Goal: Task Accomplishment & Management: Manage account settings

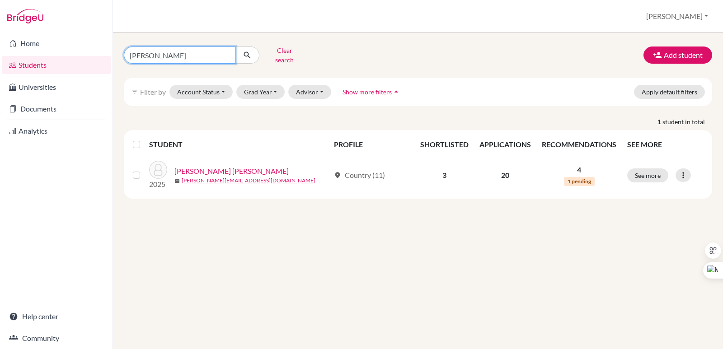
drag, startPoint x: 172, startPoint y: 57, endPoint x: 96, endPoint y: 63, distance: 75.6
click at [96, 63] on div "Home Students Universities Documents Analytics Help center Community Students o…" at bounding box center [361, 174] width 723 height 349
type input "[PERSON_NAME]"
click button "submit" at bounding box center [247, 55] width 24 height 17
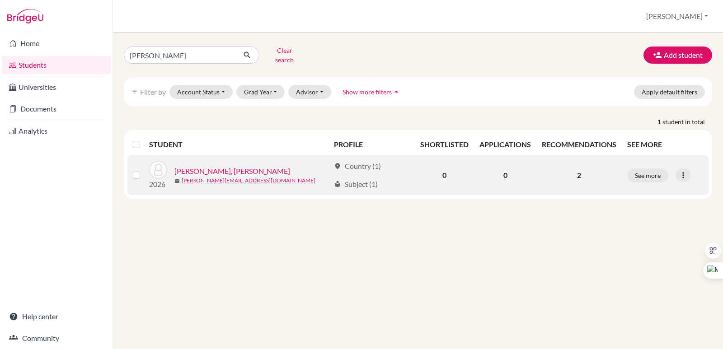
click at [239, 166] on link "Alfaro Antonacci, Alessandra" at bounding box center [232, 171] width 116 height 11
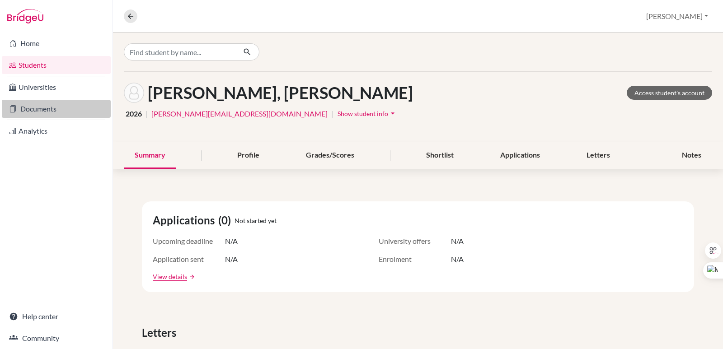
click at [39, 102] on link "Documents" at bounding box center [56, 109] width 109 height 18
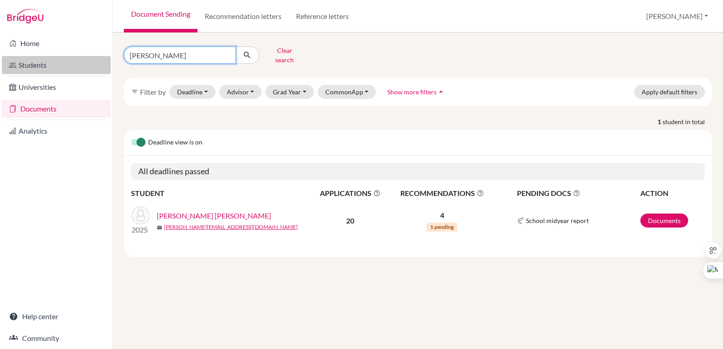
drag, startPoint x: 188, startPoint y: 56, endPoint x: 54, endPoint y: 63, distance: 134.8
click at [54, 63] on div "Home Students Universities Documents Analytics Help center Community Document S…" at bounding box center [361, 174] width 723 height 349
type input "alfaro antona"
click button "submit" at bounding box center [247, 55] width 24 height 17
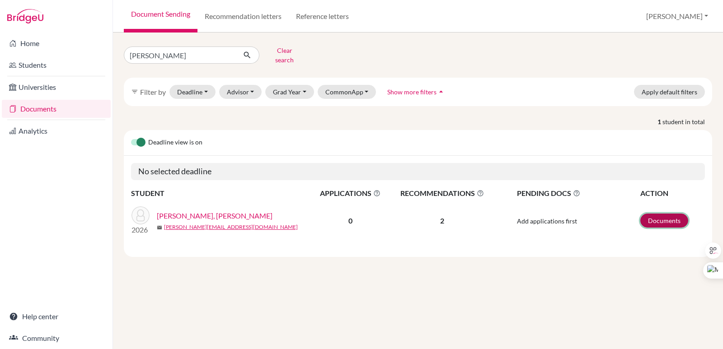
click at [665, 214] on link "Documents" at bounding box center [664, 221] width 48 height 14
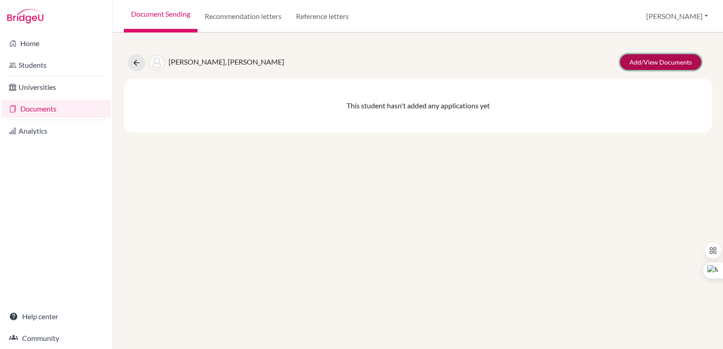
click at [653, 60] on link "Add/View Documents" at bounding box center [660, 62] width 81 height 16
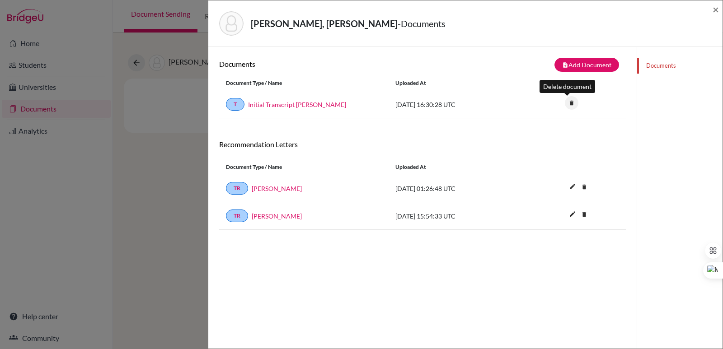
click at [569, 103] on icon "delete" at bounding box center [572, 103] width 14 height 14
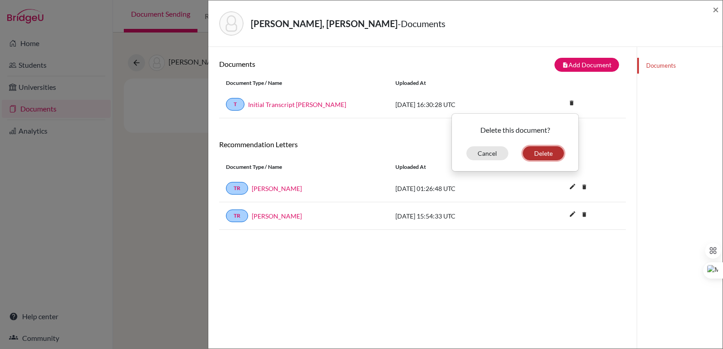
click at [541, 153] on button "Delete" at bounding box center [543, 153] width 41 height 14
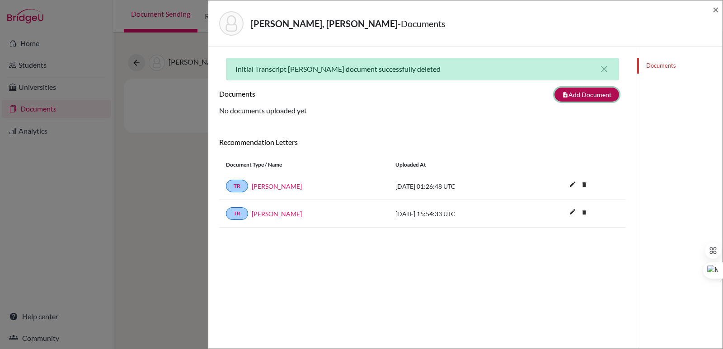
click at [576, 98] on button "note_add Add Document" at bounding box center [586, 95] width 65 height 14
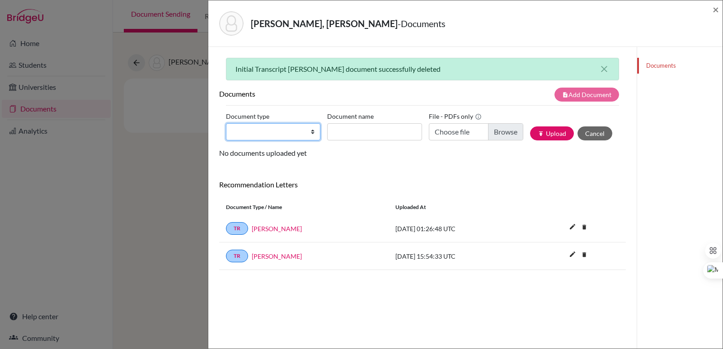
drag, startPoint x: 299, startPoint y: 130, endPoint x: 298, endPoint y: 135, distance: 4.7
click at [299, 130] on select "Change explanation for Common App reports Counselor recommendation Internationa…" at bounding box center [273, 131] width 94 height 17
select select "2"
click at [226, 123] on select "Change explanation for Common App reports Counselor recommendation Internationa…" at bounding box center [273, 131] width 94 height 17
click at [354, 127] on input "Document name" at bounding box center [374, 131] width 94 height 17
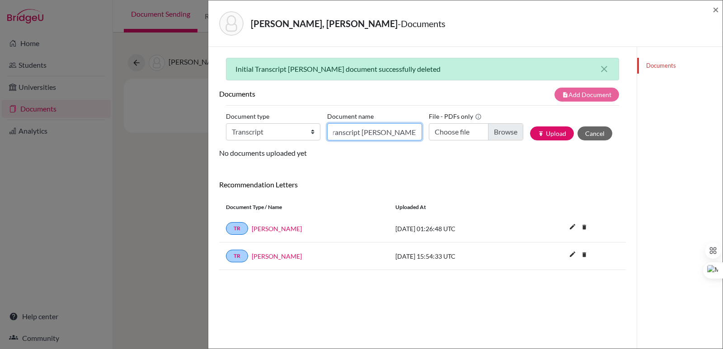
scroll to position [0, 28]
type input "Initial Transcript Alessandra Alfaro"
click at [496, 130] on input "Choose file" at bounding box center [476, 131] width 94 height 17
type input "C:\fakepath\Alfaro Antonacci, Alessandra.pdf"
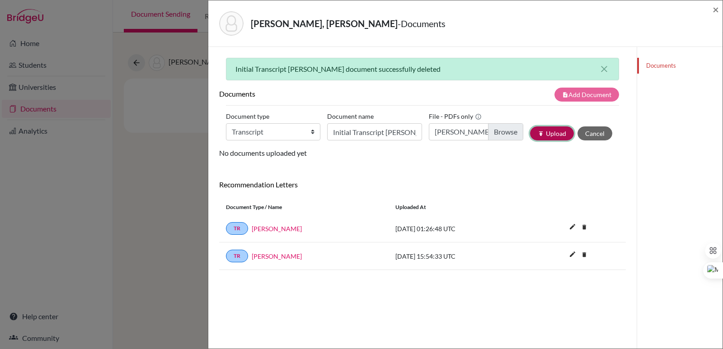
click at [554, 134] on button "publish Upload" at bounding box center [552, 133] width 44 height 14
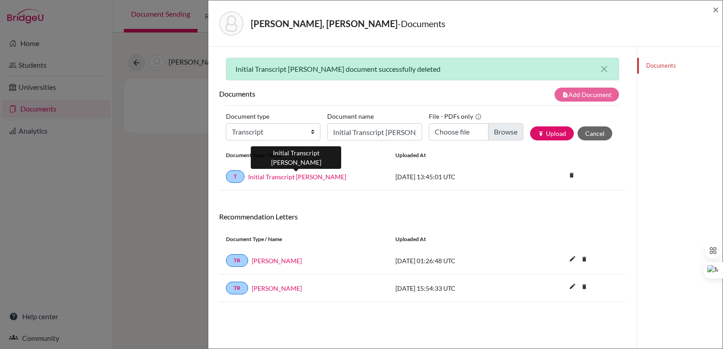
click at [308, 179] on link "Initial Transcript Alessandra Alfaro" at bounding box center [297, 176] width 98 height 9
click at [712, 9] on span "×" at bounding box center [715, 9] width 6 height 13
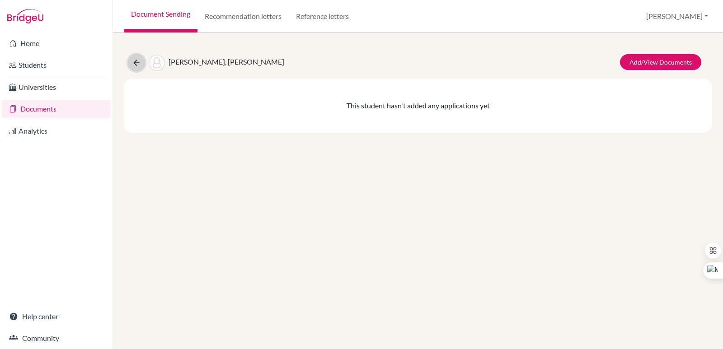
click at [141, 64] on button at bounding box center [136, 62] width 17 height 17
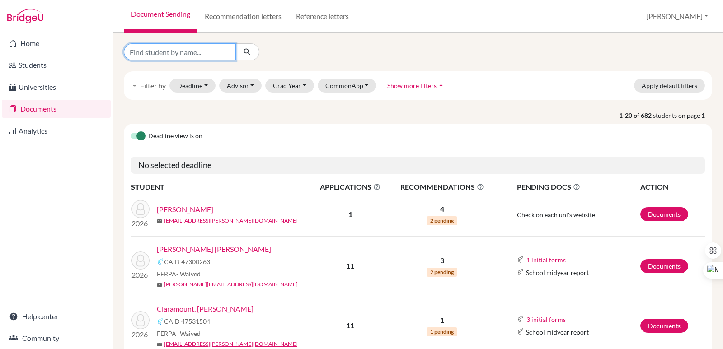
click at [222, 54] on input "Find student by name..." at bounding box center [180, 51] width 112 height 17
type input "[DEMOGRAPHIC_DATA]"
click button "submit" at bounding box center [247, 51] width 24 height 17
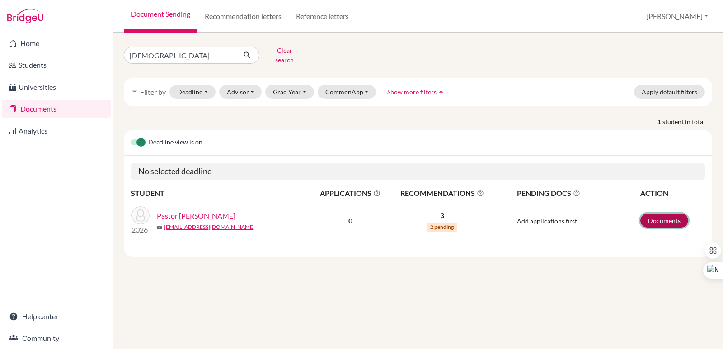
click at [660, 217] on link "Documents" at bounding box center [664, 221] width 48 height 14
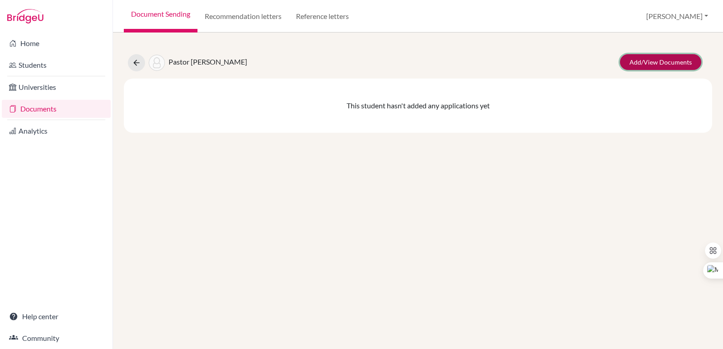
click at [667, 62] on link "Add/View Documents" at bounding box center [660, 62] width 81 height 16
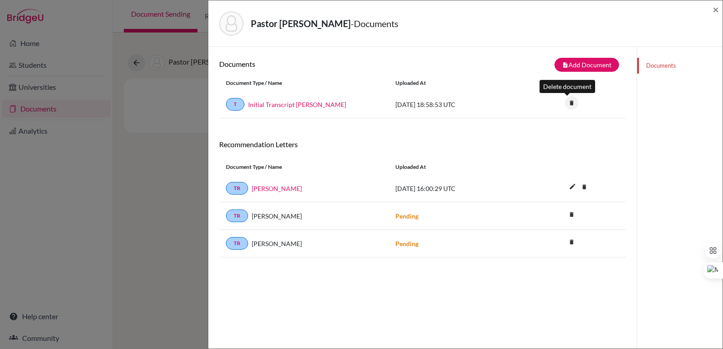
click at [567, 98] on icon "delete" at bounding box center [572, 103] width 14 height 14
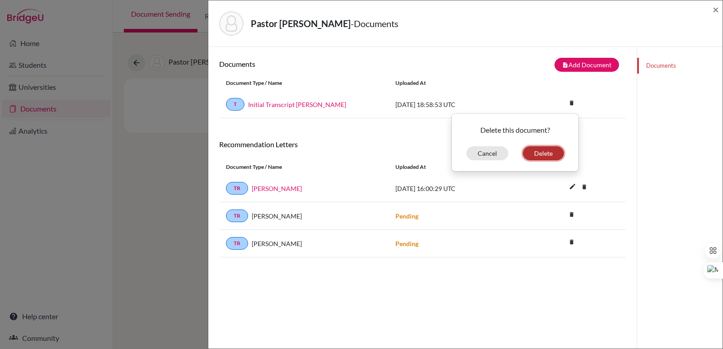
click at [539, 154] on button "Delete" at bounding box center [543, 153] width 41 height 14
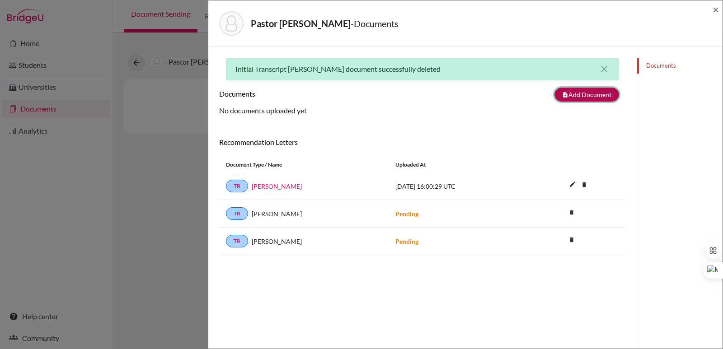
click at [584, 98] on button "note_add Add Document" at bounding box center [586, 95] width 65 height 14
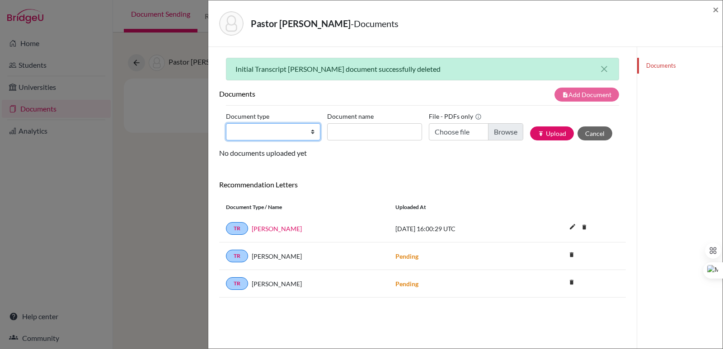
click at [261, 132] on select "Change explanation for Common App reports Counselor recommendation Internationa…" at bounding box center [273, 131] width 94 height 17
select select "2"
click at [226, 123] on select "Change explanation for Common App reports Counselor recommendation Internationa…" at bounding box center [273, 131] width 94 height 17
click at [366, 129] on input "Document name" at bounding box center [374, 131] width 94 height 17
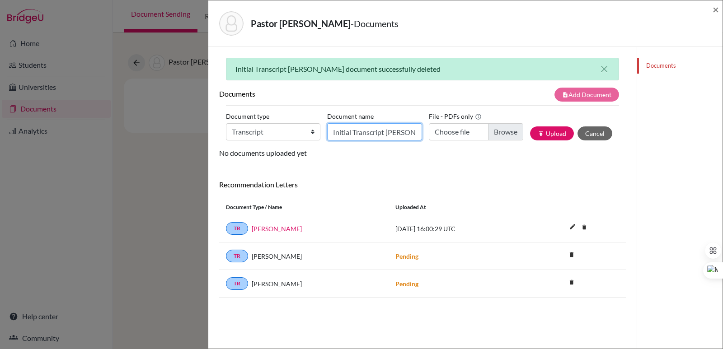
type input "Initial Transcript Sofia Pastor"
click at [489, 135] on input "Choose file" at bounding box center [476, 131] width 94 height 17
type input "C:\fakepath\Pastor Calderón, Sofía Angela.pdf"
click at [541, 128] on button "publish Upload" at bounding box center [552, 133] width 44 height 14
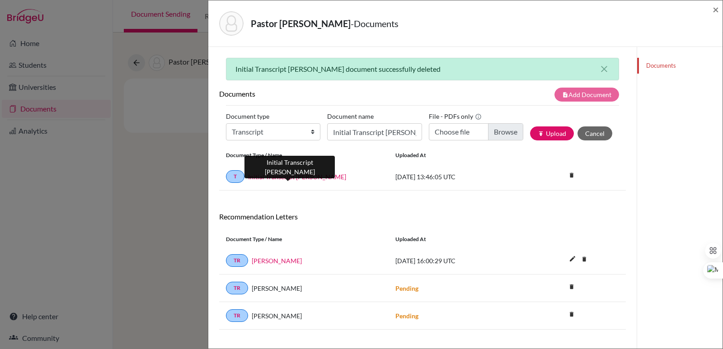
click at [266, 177] on link "Initial Transcript Sofia Pastor" at bounding box center [297, 176] width 98 height 9
click at [713, 8] on span "×" at bounding box center [715, 9] width 6 height 13
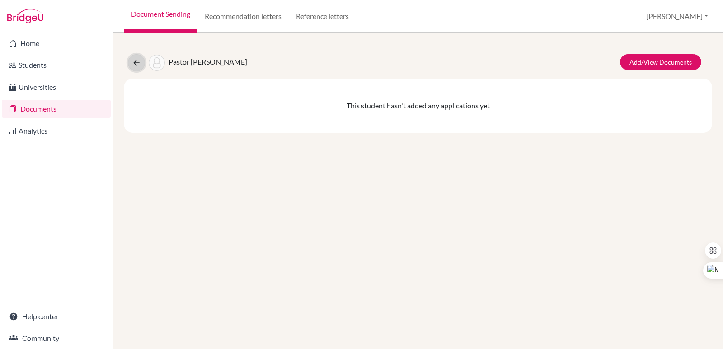
click at [131, 61] on button at bounding box center [136, 62] width 17 height 17
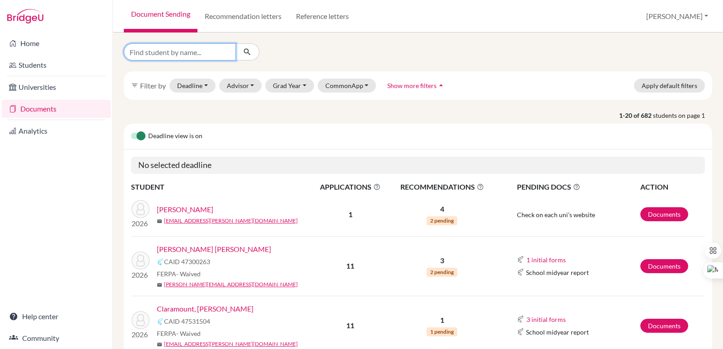
click at [208, 53] on input "Find student by name..." at bounding box center [180, 51] width 112 height 17
type input "serarols pa"
click button "submit" at bounding box center [247, 51] width 24 height 17
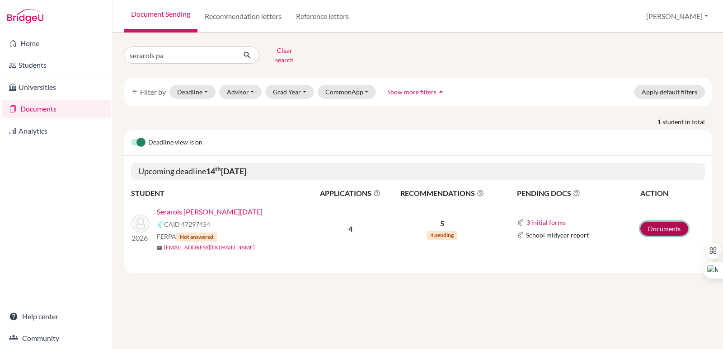
click at [672, 226] on link "Documents" at bounding box center [664, 229] width 48 height 14
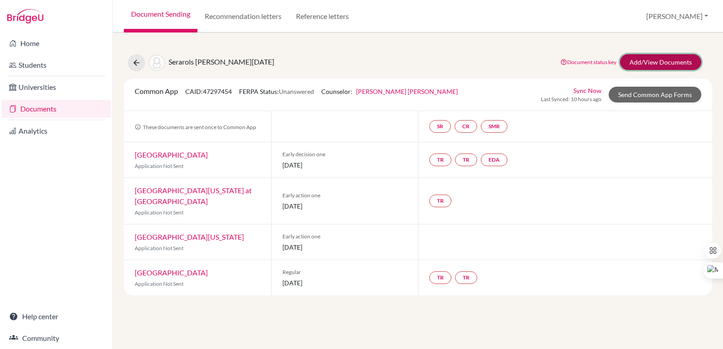
click at [638, 56] on link "Add/View Documents" at bounding box center [660, 62] width 81 height 16
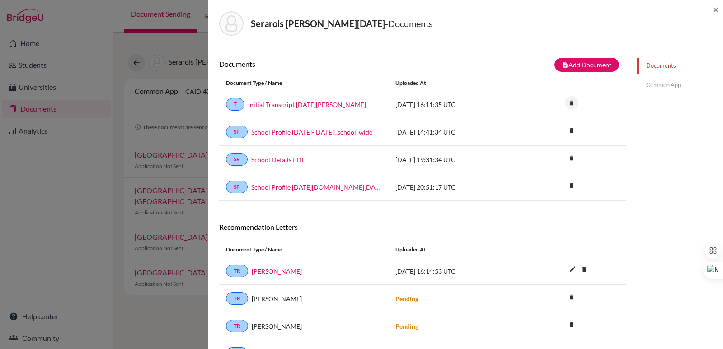
click at [565, 99] on icon "delete" at bounding box center [572, 103] width 14 height 14
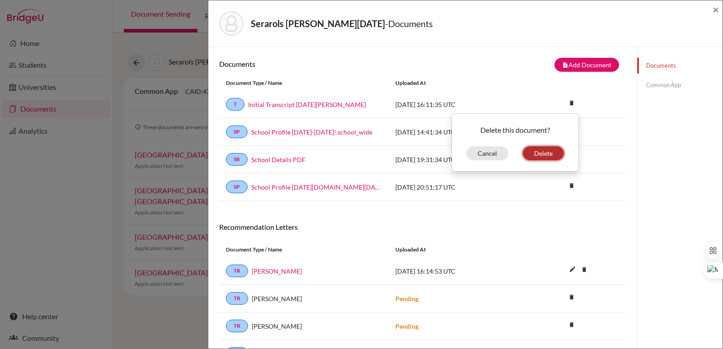
click at [542, 154] on button "Delete" at bounding box center [543, 153] width 41 height 14
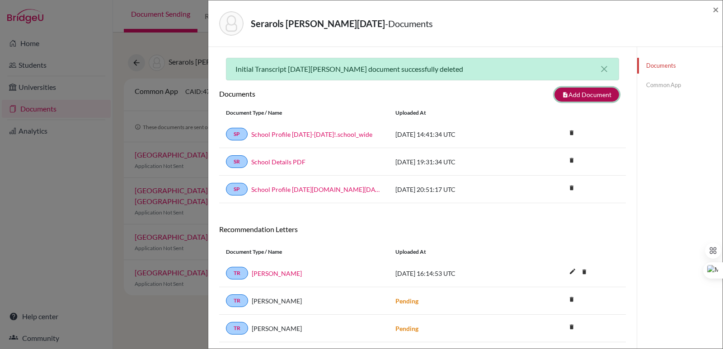
click at [572, 93] on button "note_add Add Document" at bounding box center [586, 95] width 65 height 14
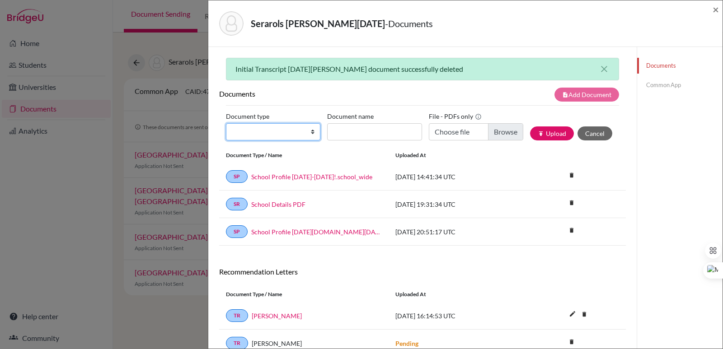
drag, startPoint x: 302, startPoint y: 131, endPoint x: 299, endPoint y: 138, distance: 7.9
click at [302, 131] on select "Change explanation for Common App reports Counselor recommendation Internationa…" at bounding box center [273, 131] width 94 height 17
select select "2"
click at [226, 123] on select "Change explanation for Common App reports Counselor recommendation Internationa…" at bounding box center [273, 131] width 94 height 17
click at [352, 132] on input "Document name" at bounding box center [374, 131] width 94 height 17
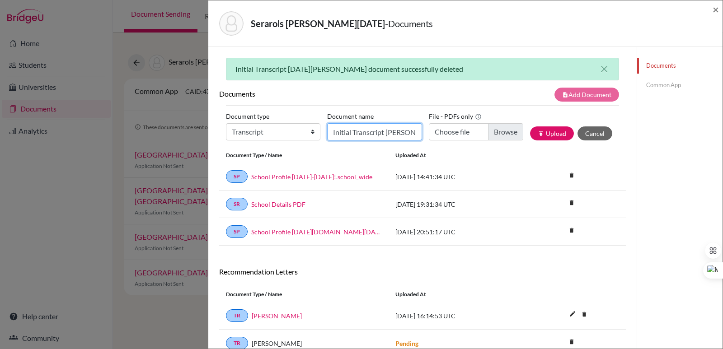
type input "Initial Transcript [DATE][PERSON_NAME]"
click at [507, 133] on input "Choose file" at bounding box center [476, 131] width 94 height 17
type input "C:\fakepath\Serarols [PERSON_NAME].pdf"
click at [555, 132] on button "publish Upload" at bounding box center [552, 133] width 44 height 14
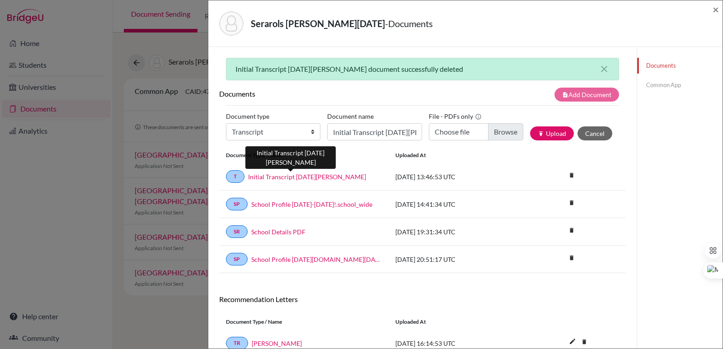
click at [299, 177] on link "Initial Transcript [DATE][PERSON_NAME]" at bounding box center [307, 176] width 118 height 9
click at [718, 9] on span "×" at bounding box center [715, 9] width 6 height 13
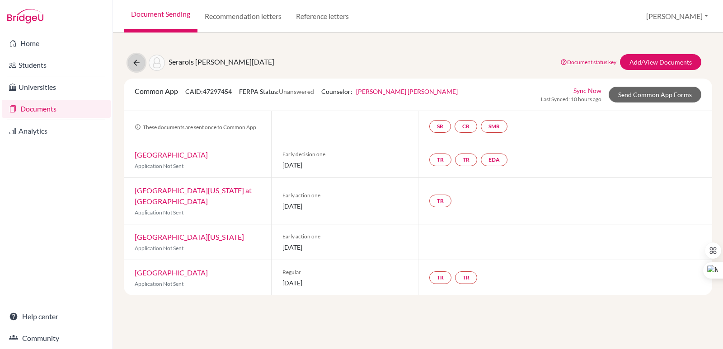
click at [133, 60] on icon at bounding box center [136, 62] width 9 height 9
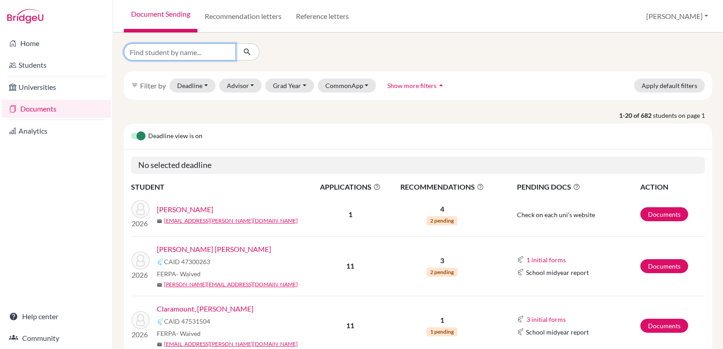
click at [203, 51] on input "Find student by name..." at bounding box center [180, 51] width 112 height 17
type input "simán gar"
click button "submit" at bounding box center [247, 51] width 24 height 17
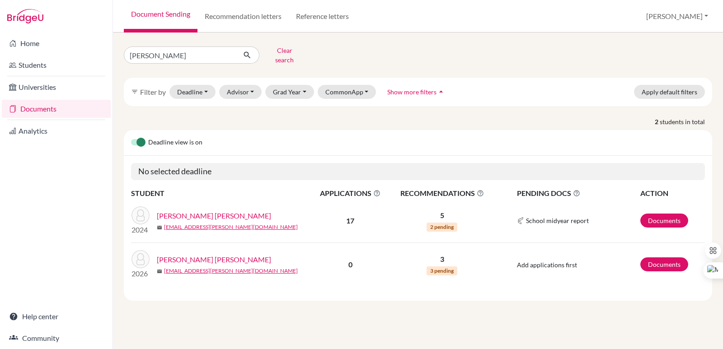
click at [234, 254] on link "[PERSON_NAME] [PERSON_NAME]" at bounding box center [214, 259] width 114 height 11
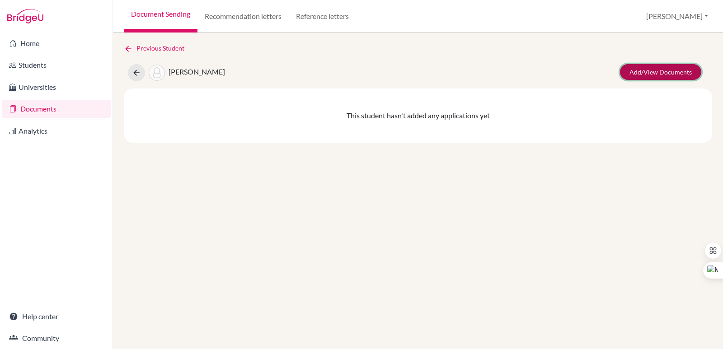
click at [673, 73] on link "Add/View Documents" at bounding box center [660, 72] width 81 height 16
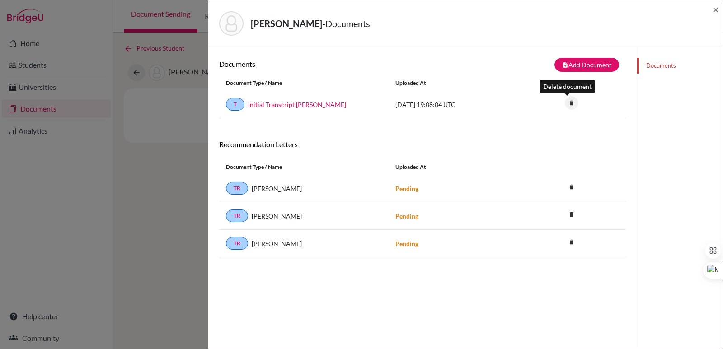
click at [565, 104] on icon "delete" at bounding box center [572, 103] width 14 height 14
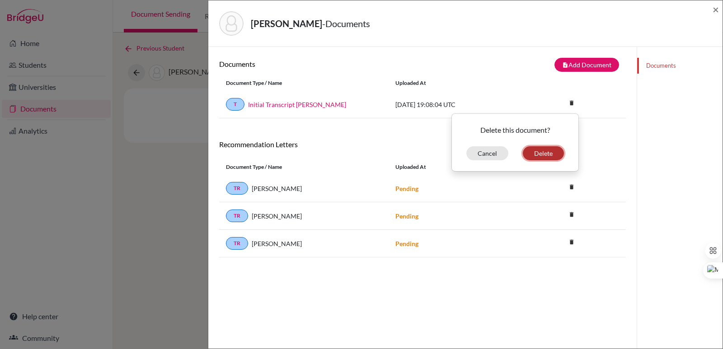
click at [548, 151] on button "Delete" at bounding box center [543, 153] width 41 height 14
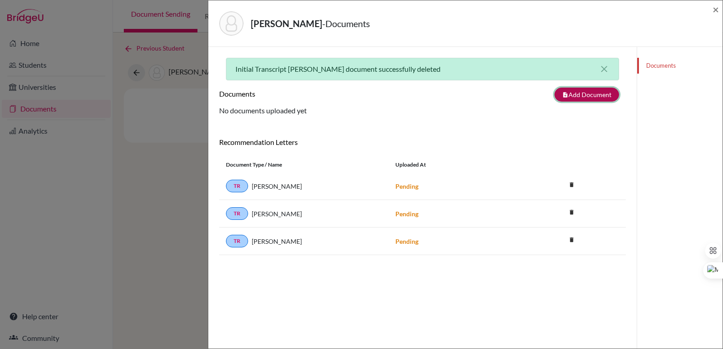
click at [588, 99] on button "note_add Add Document" at bounding box center [586, 95] width 65 height 14
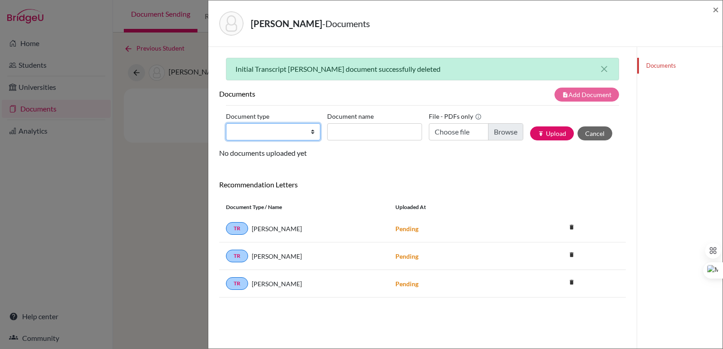
click at [298, 129] on select "Change explanation for Common App reports Counselor recommendation Internationa…" at bounding box center [273, 131] width 94 height 17
select select "2"
click at [226, 123] on select "Change explanation for Common App reports Counselor recommendation Internationa…" at bounding box center [273, 131] width 94 height 17
click at [357, 128] on input "Document name" at bounding box center [374, 131] width 94 height 17
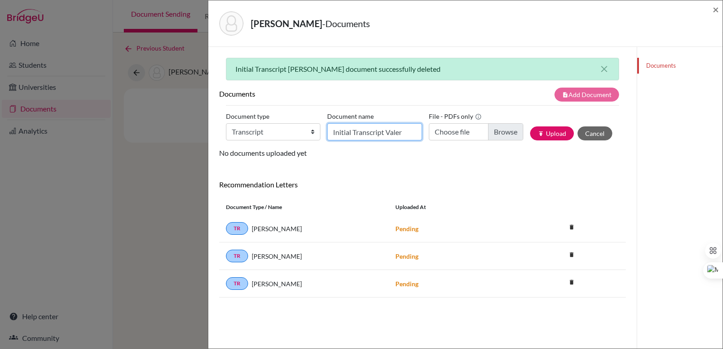
type input "Initial Transcript [PERSON_NAME]"
click at [500, 135] on input "Choose file" at bounding box center [476, 131] width 94 height 17
type input "C:\fakepath\Simán García-Prieto, Valeria Isabel.pdf"
click at [560, 129] on button "publish Upload" at bounding box center [552, 133] width 44 height 14
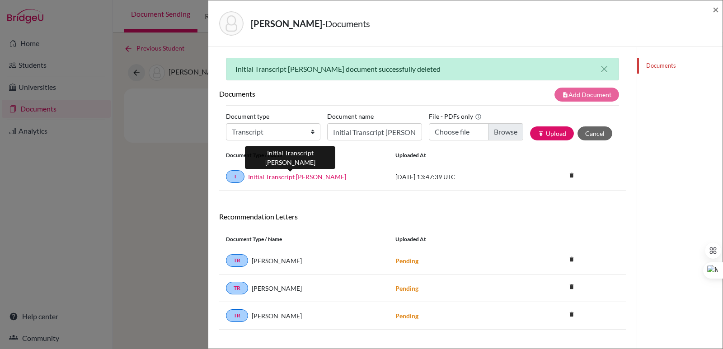
click at [303, 179] on link "Initial Transcript Valeria Siman" at bounding box center [297, 176] width 98 height 9
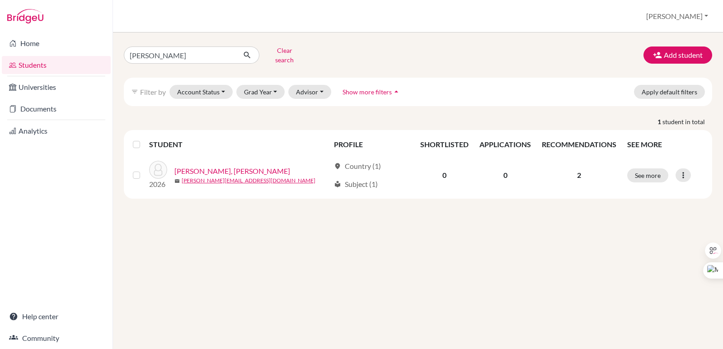
click at [285, 83] on div "filter_list Filter by Account Status Active accounts Archived accounts Register…" at bounding box center [418, 92] width 588 height 28
click at [275, 85] on button "Grad Year" at bounding box center [260, 92] width 49 height 14
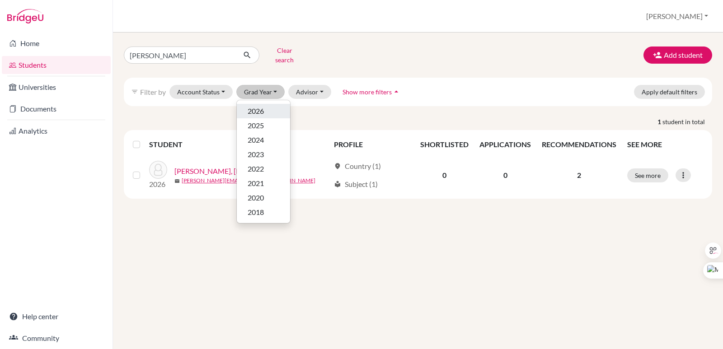
click at [257, 104] on button "2026" at bounding box center [263, 111] width 53 height 14
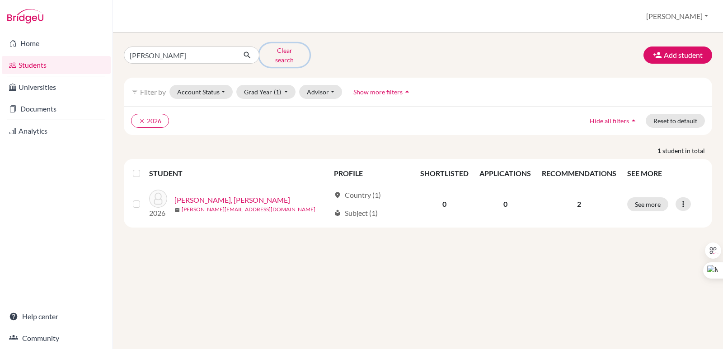
click at [275, 47] on button "Clear search" at bounding box center [284, 54] width 50 height 23
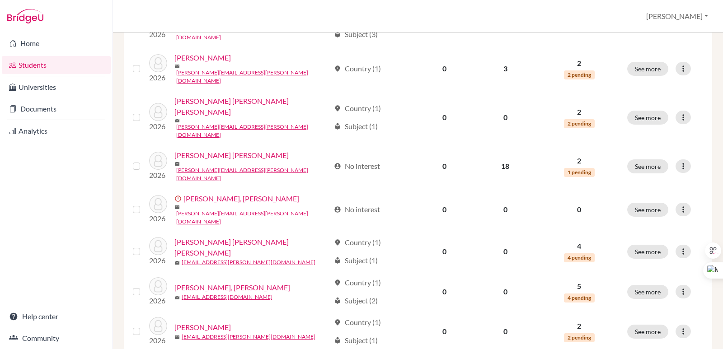
scroll to position [684, 0]
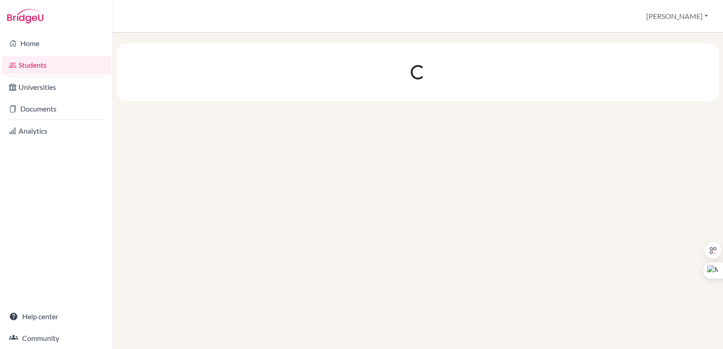
scroll to position [0, 0]
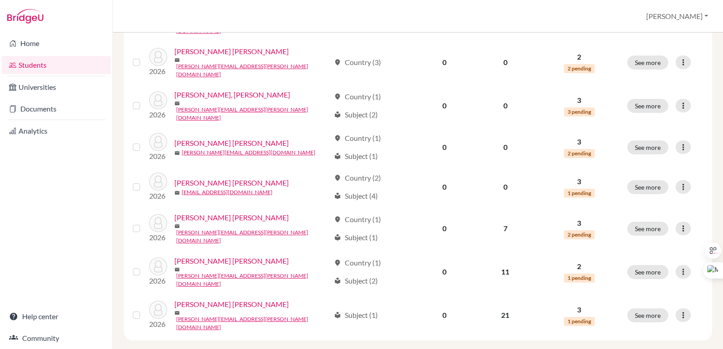
scroll to position [684, 0]
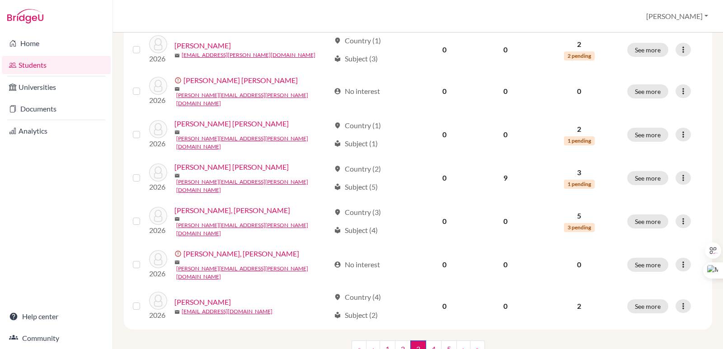
scroll to position [684, 0]
click at [427, 340] on link "4" at bounding box center [433, 348] width 16 height 17
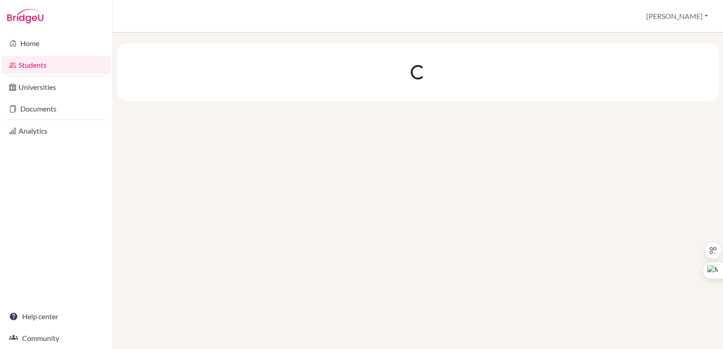
scroll to position [0, 0]
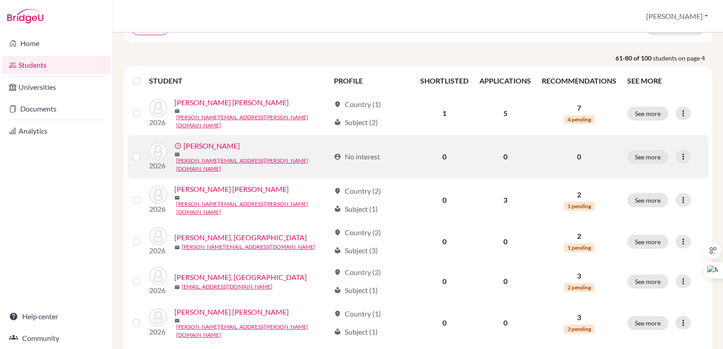
scroll to position [90, 0]
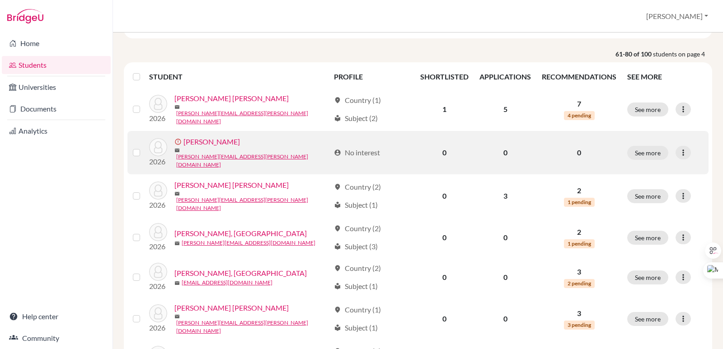
click at [218, 142] on link "[PERSON_NAME]" at bounding box center [211, 141] width 56 height 11
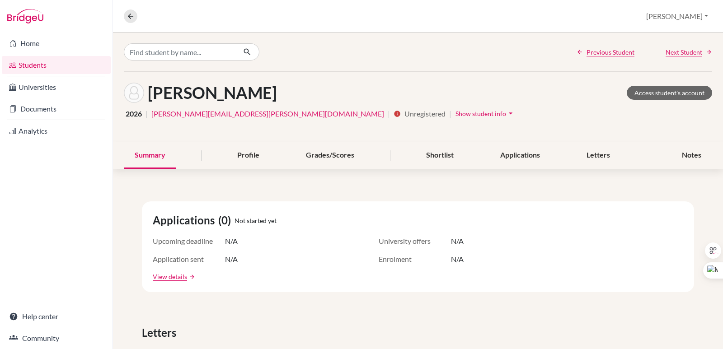
click at [506, 115] on icon "arrow_drop_down" at bounding box center [510, 113] width 9 height 9
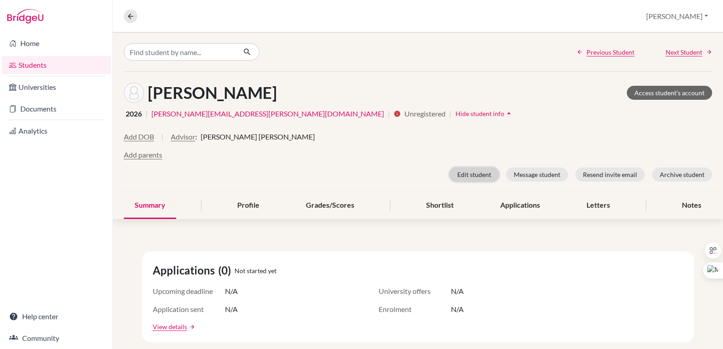
click at [468, 172] on button "Edit student" at bounding box center [473, 175] width 49 height 14
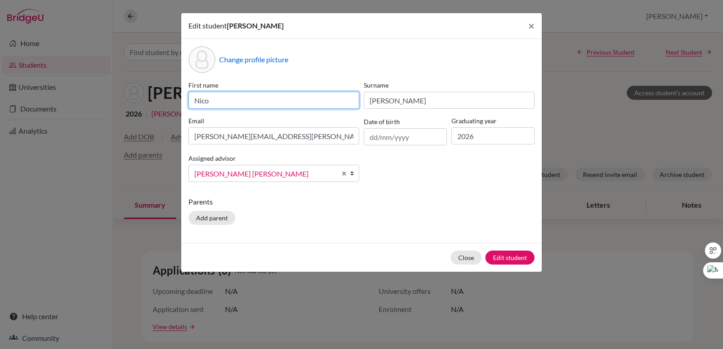
click at [229, 99] on input "Nico" at bounding box center [273, 100] width 171 height 17
type input "[PERSON_NAME]"
click at [458, 257] on button "Close" at bounding box center [465, 258] width 31 height 14
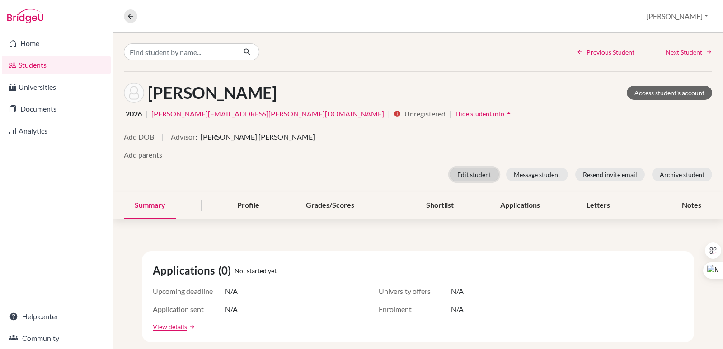
click at [480, 170] on button "Edit student" at bounding box center [473, 175] width 49 height 14
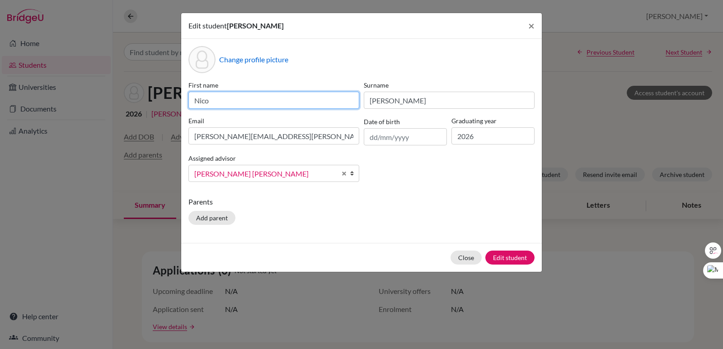
click at [244, 105] on input "Nico" at bounding box center [273, 100] width 171 height 17
type input "[PERSON_NAME]"
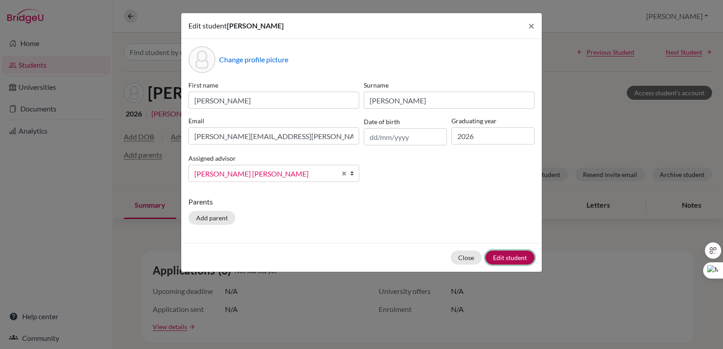
click at [521, 252] on button "Edit student" at bounding box center [509, 258] width 49 height 14
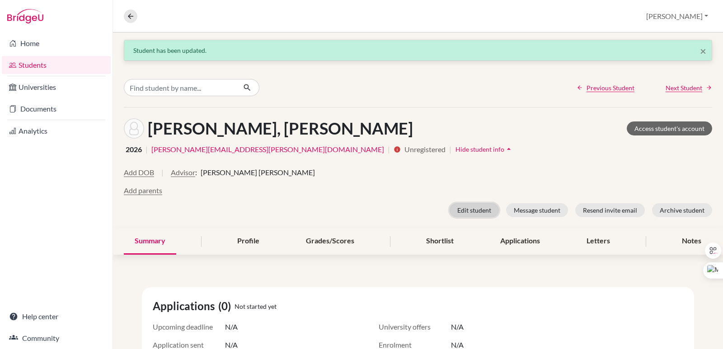
click at [460, 209] on button "Edit student" at bounding box center [473, 210] width 49 height 14
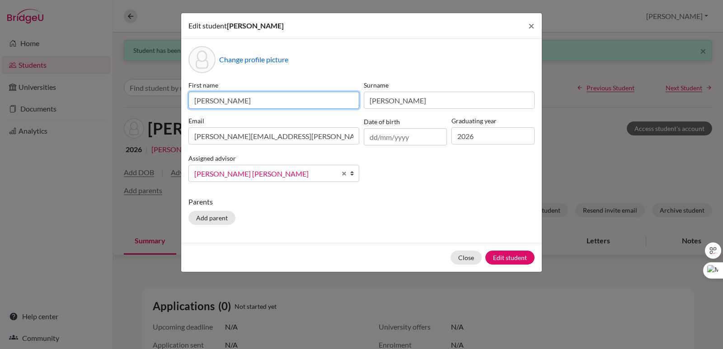
click at [256, 97] on input "[PERSON_NAME]" at bounding box center [273, 100] width 171 height 17
type input "[PERSON_NAME]"
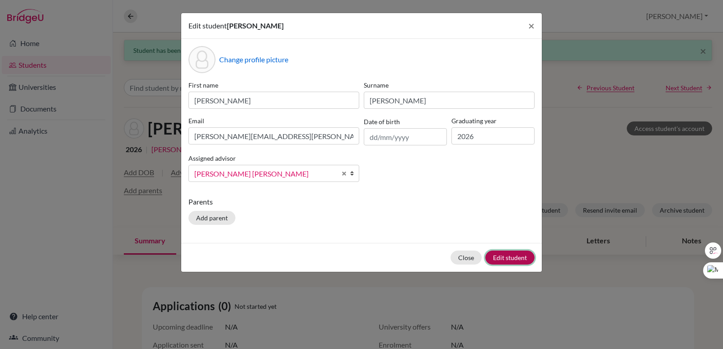
click at [509, 260] on button "Edit student" at bounding box center [509, 258] width 49 height 14
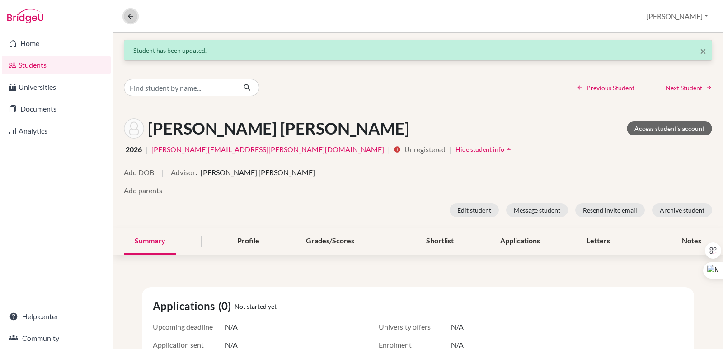
click at [133, 18] on icon at bounding box center [130, 16] width 8 height 8
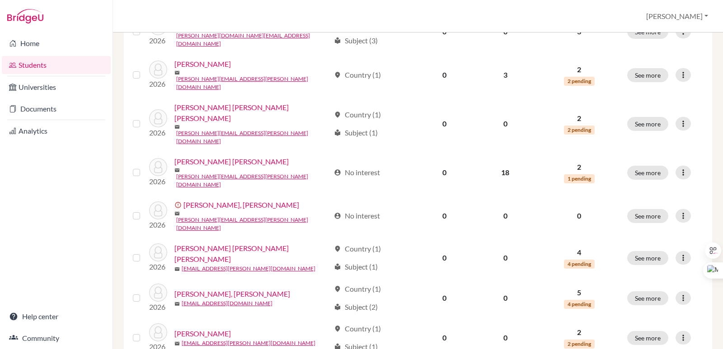
scroll to position [684, 0]
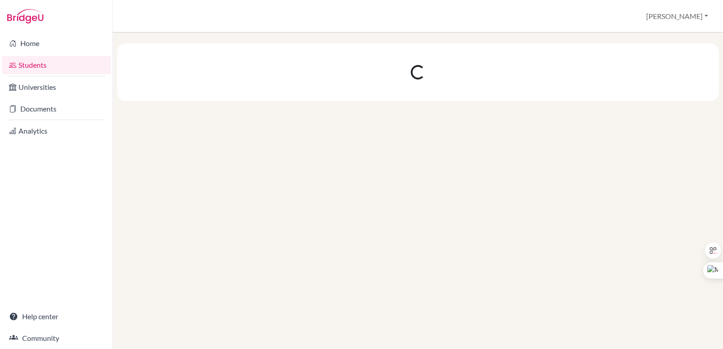
scroll to position [0, 0]
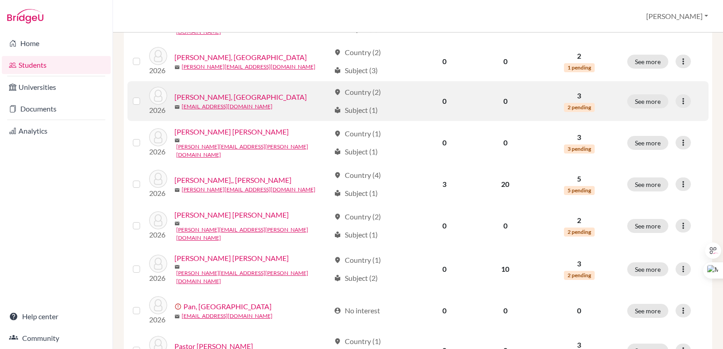
scroll to position [271, 0]
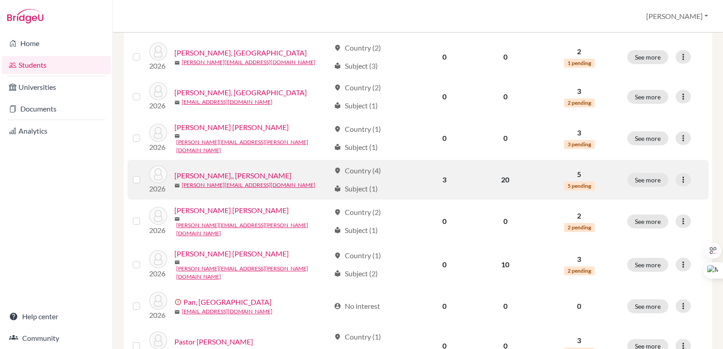
click at [218, 170] on link "[PERSON_NAME],, [PERSON_NAME]" at bounding box center [232, 175] width 117 height 11
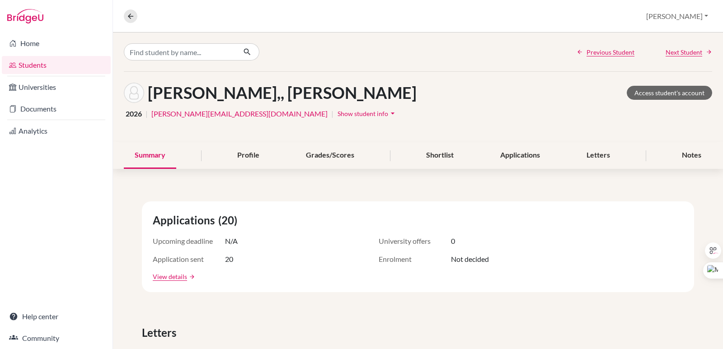
click at [337, 116] on span "Show student info" at bounding box center [362, 114] width 51 height 8
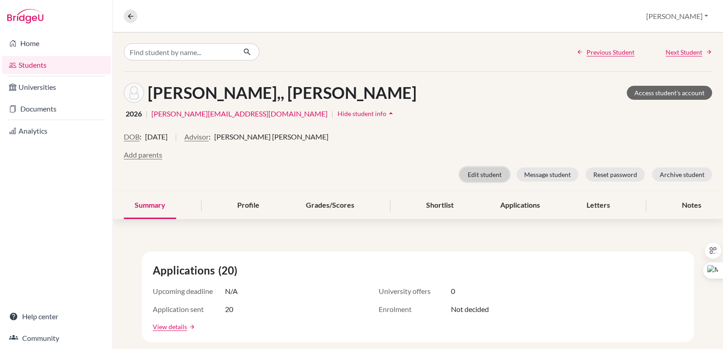
click at [460, 174] on button "Edit student" at bounding box center [484, 175] width 49 height 14
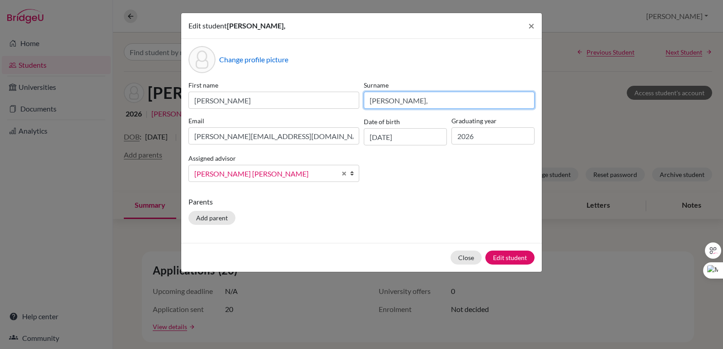
click at [443, 102] on input "[PERSON_NAME]," at bounding box center [449, 100] width 171 height 17
type input "[PERSON_NAME],"
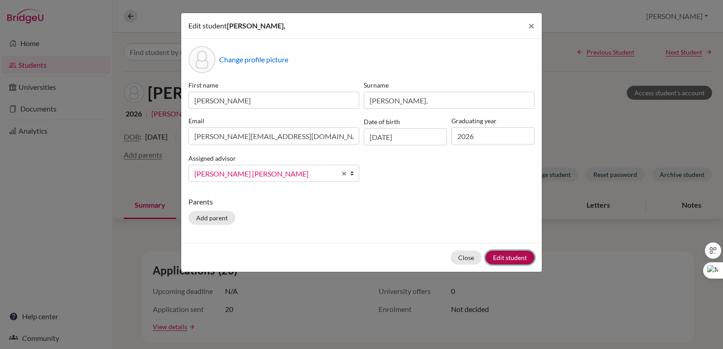
click at [508, 257] on button "Edit student" at bounding box center [509, 258] width 49 height 14
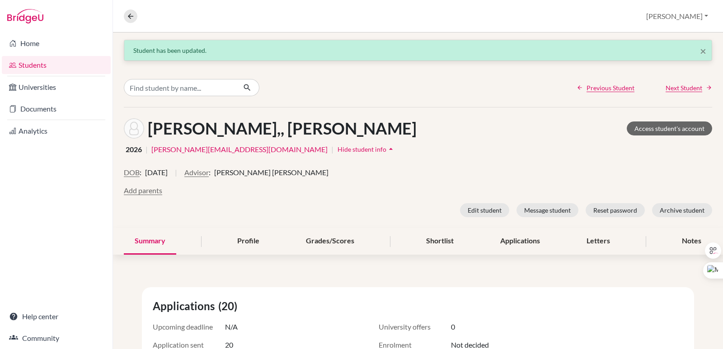
click at [345, 131] on h1 "[PERSON_NAME],, [PERSON_NAME]" at bounding box center [282, 128] width 269 height 19
click at [485, 210] on button "Edit student" at bounding box center [484, 210] width 49 height 14
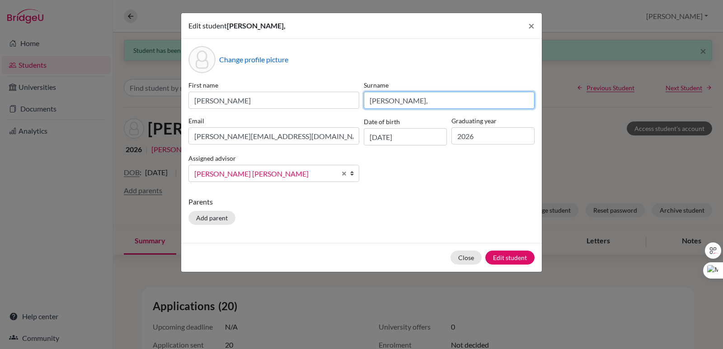
click at [470, 102] on input "[PERSON_NAME]," at bounding box center [449, 100] width 171 height 17
type input "[PERSON_NAME]"
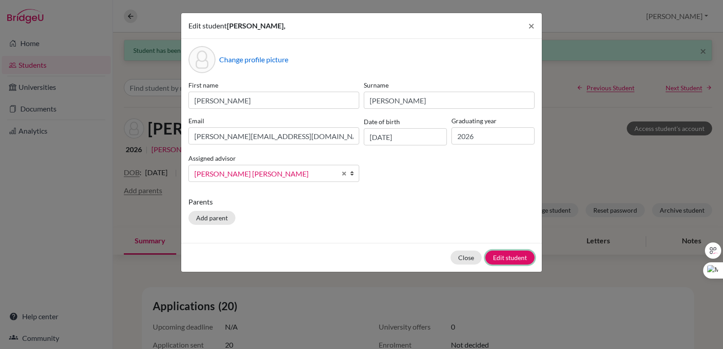
click at [511, 253] on button "Edit student" at bounding box center [509, 258] width 49 height 14
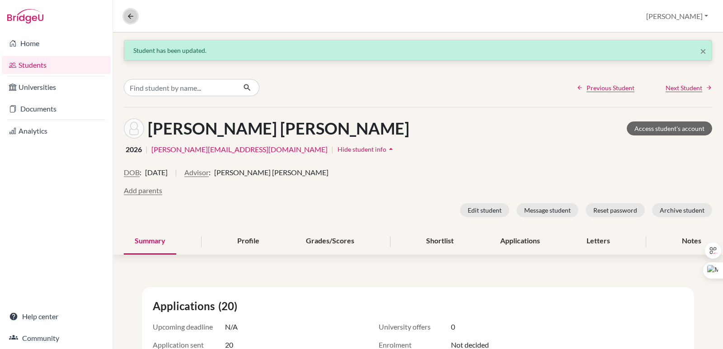
click at [132, 20] on icon at bounding box center [130, 16] width 8 height 8
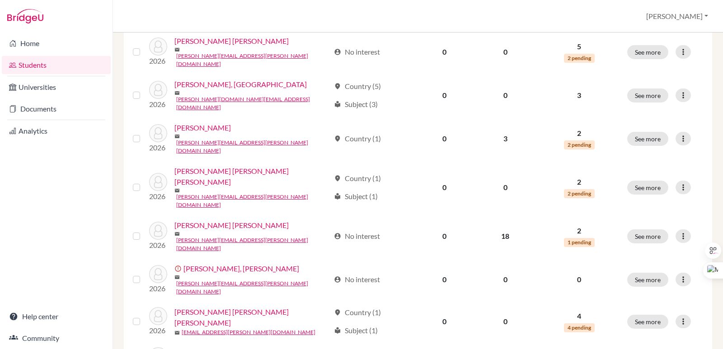
scroll to position [684, 0]
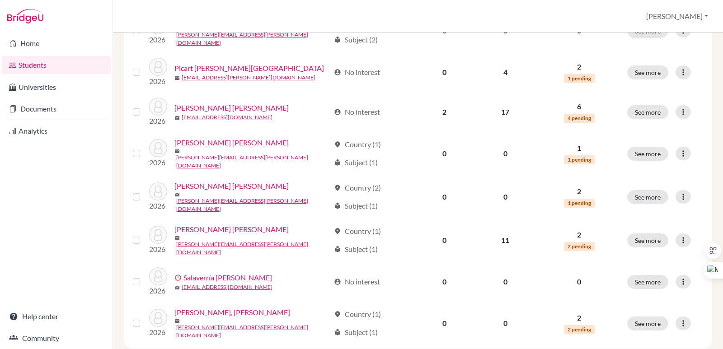
scroll to position [684, 0]
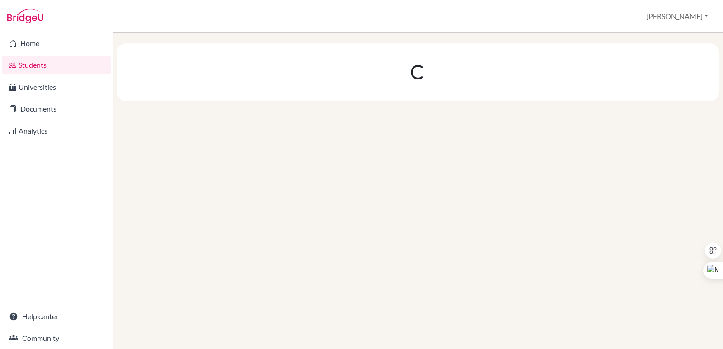
scroll to position [0, 0]
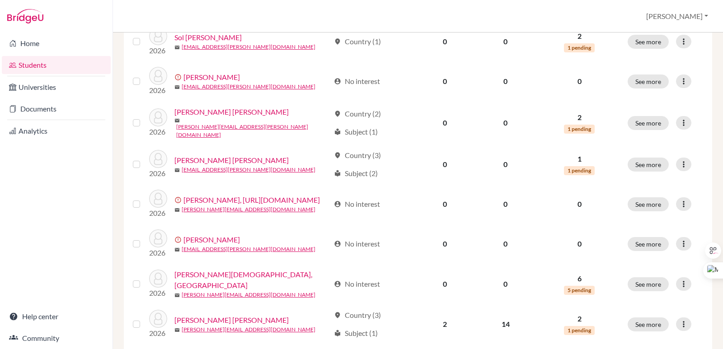
scroll to position [632, 0]
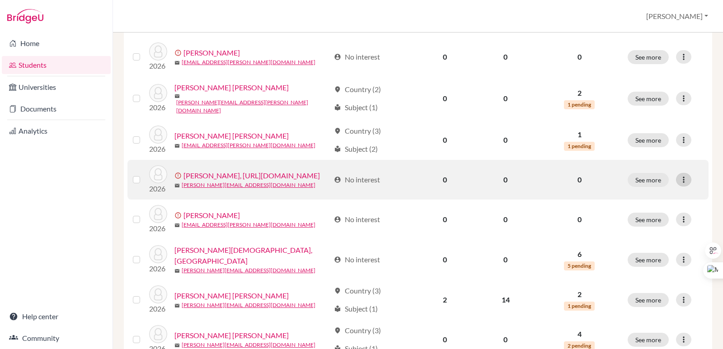
click at [689, 187] on div at bounding box center [683, 180] width 15 height 14
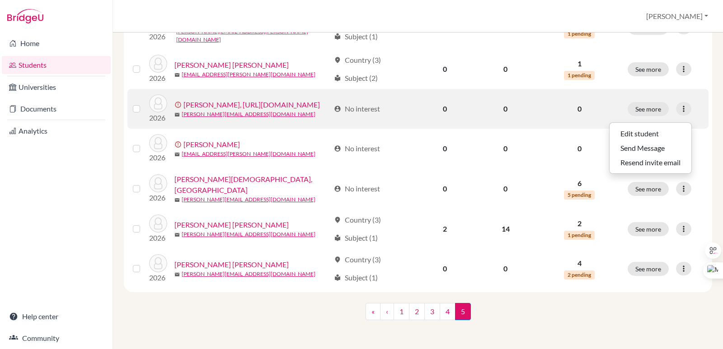
scroll to position [723, 0]
click at [643, 126] on button "Edit student" at bounding box center [650, 133] width 82 height 14
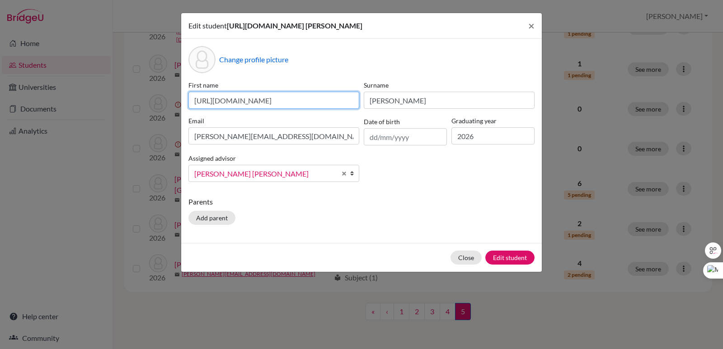
scroll to position [0, 89]
drag, startPoint x: 193, startPoint y: 102, endPoint x: 406, endPoint y: 101, distance: 213.6
click at [406, 101] on div "First name [URL][DOMAIN_NAME] Surname [PERSON_NAME] Email [PERSON_NAME][EMAIL_A…" at bounding box center [361, 134] width 350 height 109
type input "[PERSON_NAME]"
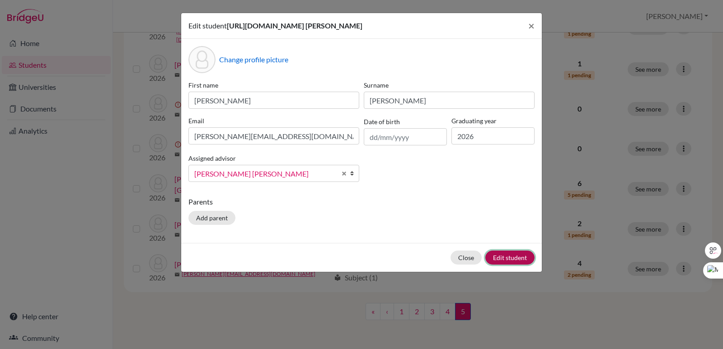
click at [519, 259] on button "Edit student" at bounding box center [509, 258] width 49 height 14
